Goal: Task Accomplishment & Management: Complete application form

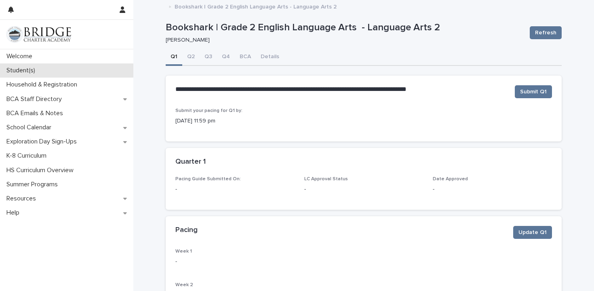
click at [46, 72] on div "Student(s)" at bounding box center [66, 70] width 133 height 14
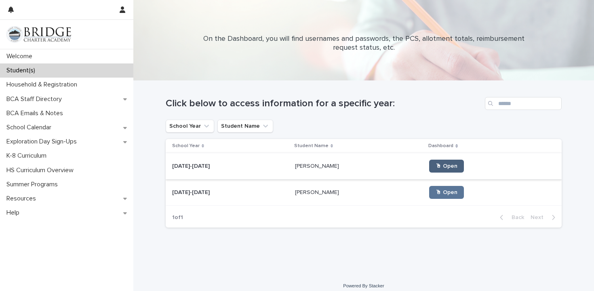
click at [436, 167] on span "🖱 Open" at bounding box center [447, 166] width 22 height 6
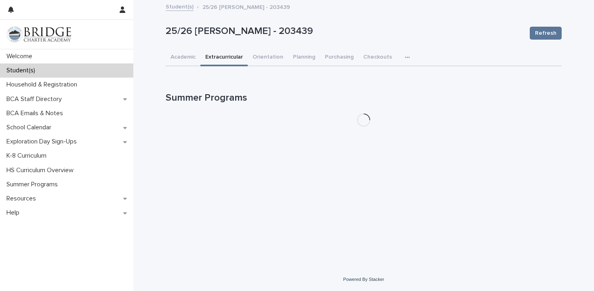
click at [230, 59] on button "Extracurricular" at bounding box center [224, 57] width 47 height 17
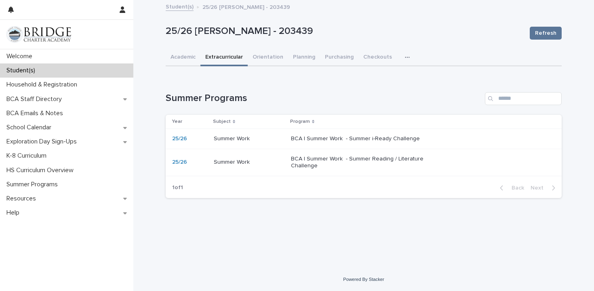
click at [236, 161] on p "Summer Work" at bounding box center [233, 161] width 38 height 8
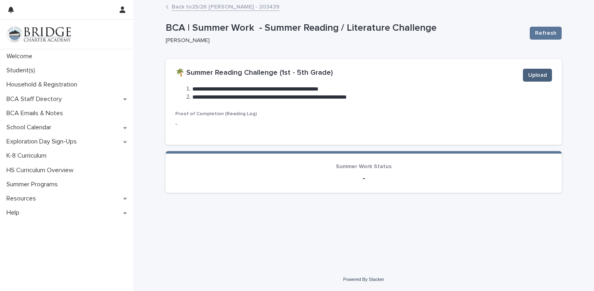
click at [526, 75] on button "Upload" at bounding box center [537, 75] width 29 height 13
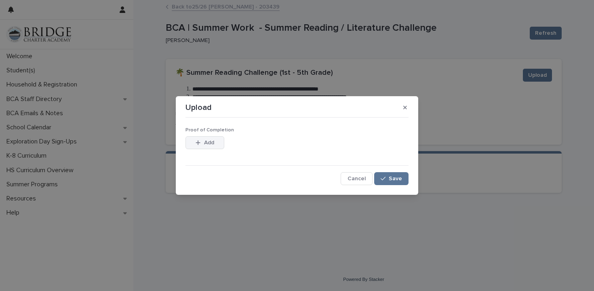
click at [209, 147] on button "Add" at bounding box center [205, 142] width 39 height 13
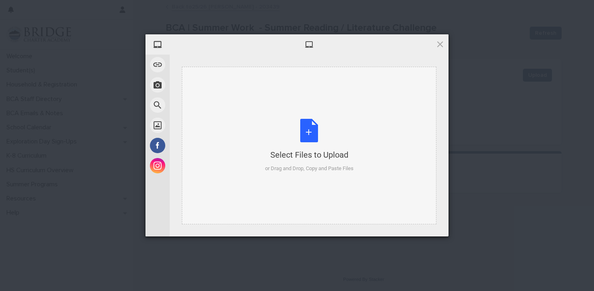
click at [300, 165] on div "or Drag and Drop, Copy and Paste Files" at bounding box center [309, 169] width 89 height 8
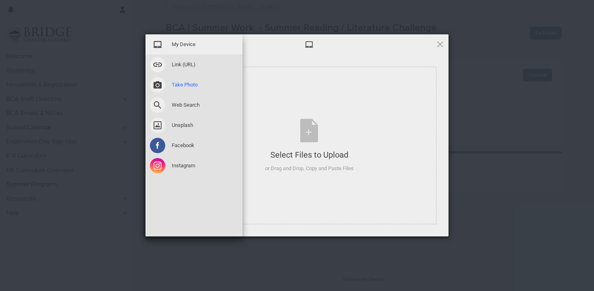
click at [159, 84] on span at bounding box center [157, 84] width 15 height 15
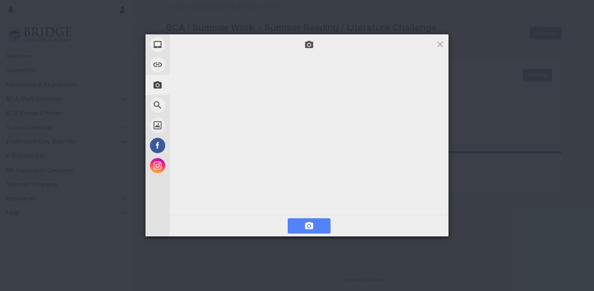
click at [309, 226] on span at bounding box center [309, 226] width 10 height 10
click at [440, 224] on span "Next" at bounding box center [427, 225] width 36 height 15
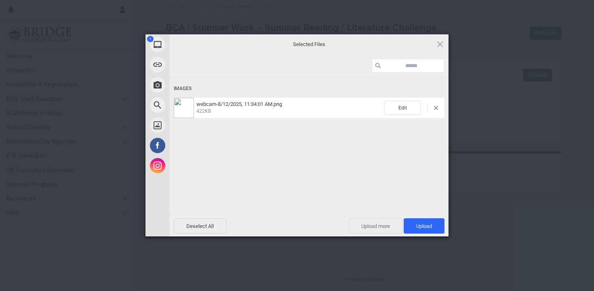
click at [376, 226] on span "Upload more" at bounding box center [376, 225] width 54 height 15
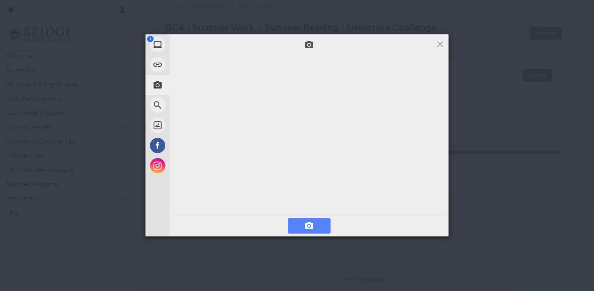
click at [319, 226] on span at bounding box center [309, 225] width 43 height 15
click at [419, 223] on span "Next" at bounding box center [427, 225] width 36 height 15
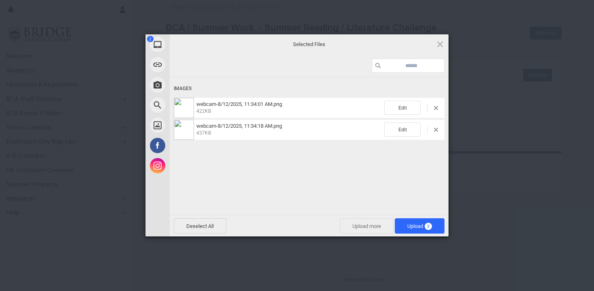
click at [365, 229] on span "Upload more" at bounding box center [367, 225] width 54 height 15
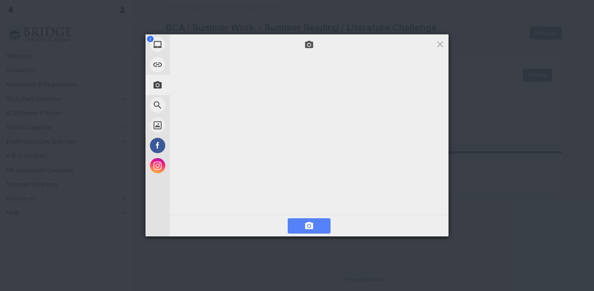
click at [310, 227] on span at bounding box center [309, 226] width 10 height 10
click at [423, 226] on span "Next" at bounding box center [427, 225] width 36 height 15
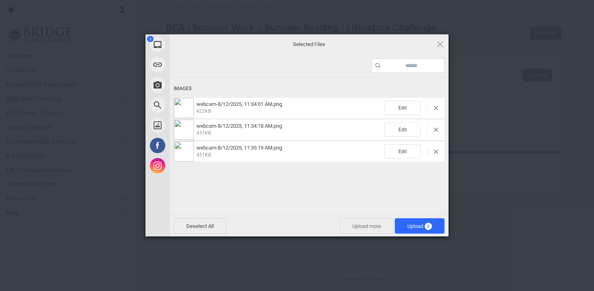
click at [372, 229] on span "Upload more" at bounding box center [367, 225] width 54 height 15
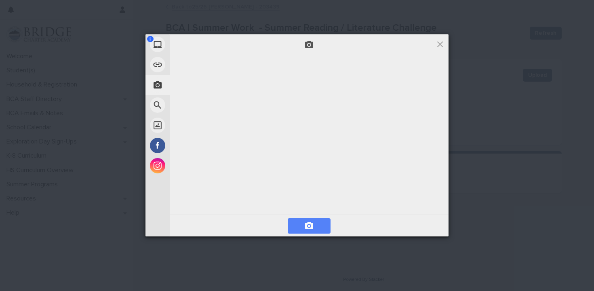
click at [310, 228] on span at bounding box center [309, 226] width 10 height 10
click at [423, 229] on span "Next" at bounding box center [427, 225] width 36 height 15
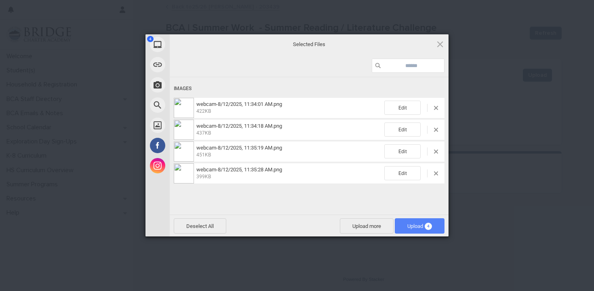
click at [422, 227] on span "Upload 4" at bounding box center [420, 226] width 25 height 6
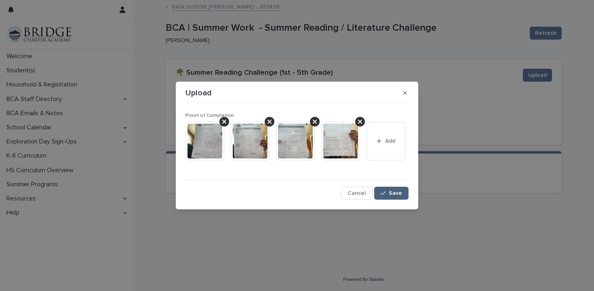
click at [391, 192] on span "Save" at bounding box center [395, 193] width 13 height 6
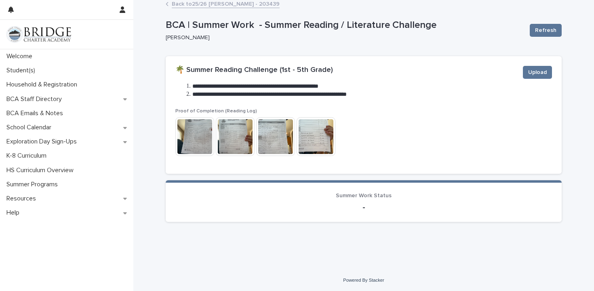
scroll to position [4, 0]
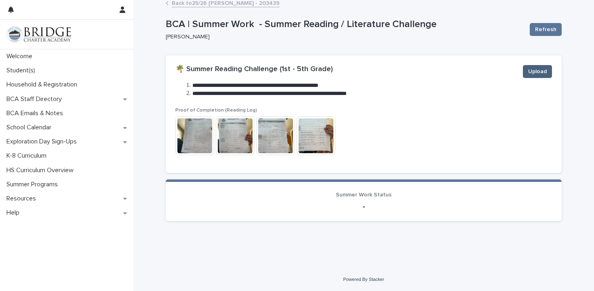
click at [546, 72] on span "Upload" at bounding box center [538, 72] width 19 height 8
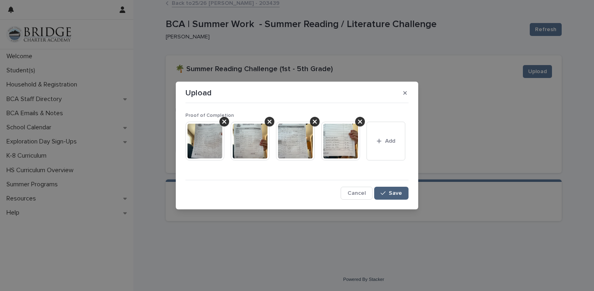
click at [389, 195] on div "button" at bounding box center [385, 193] width 8 height 6
